Goal: Transaction & Acquisition: Purchase product/service

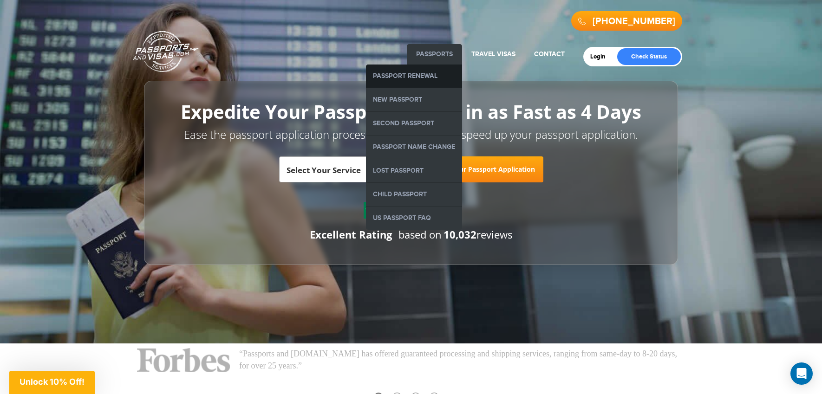
click at [421, 73] on link "Passport Renewal" at bounding box center [414, 76] width 96 height 23
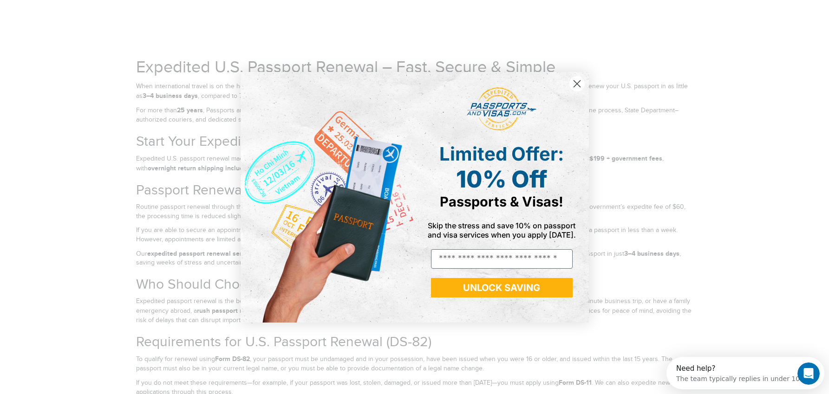
click at [572, 86] on circle "Close dialog" at bounding box center [576, 83] width 15 height 15
